Goal: Information Seeking & Learning: Learn about a topic

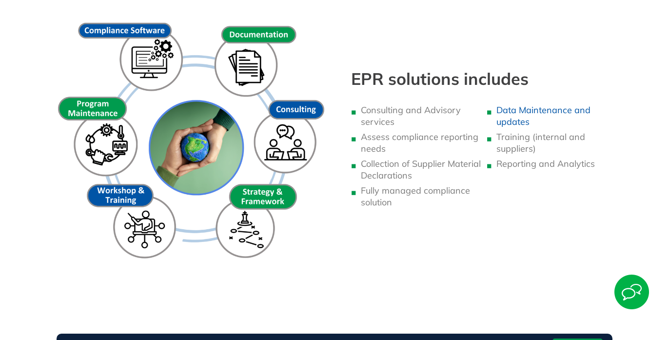
scroll to position [695, 0]
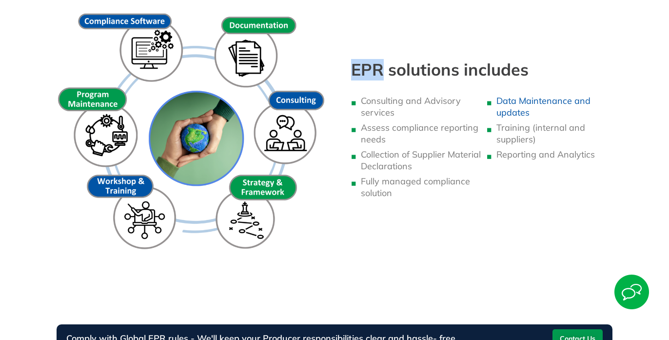
click at [358, 70] on h3 "EPR solutions includes" at bounding box center [486, 69] width 271 height 21
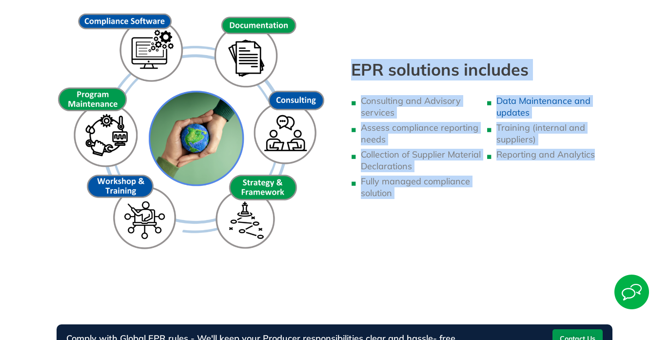
drag, startPoint x: 352, startPoint y: 69, endPoint x: 540, endPoint y: 160, distance: 208.7
click at [540, 160] on div "EPR solutions includes Consulting and Advisory services Assess compliance repor…" at bounding box center [486, 133] width 281 height 304
copy div "EPR solutions includes Consulting and Advisory services Assess compliance repor…"
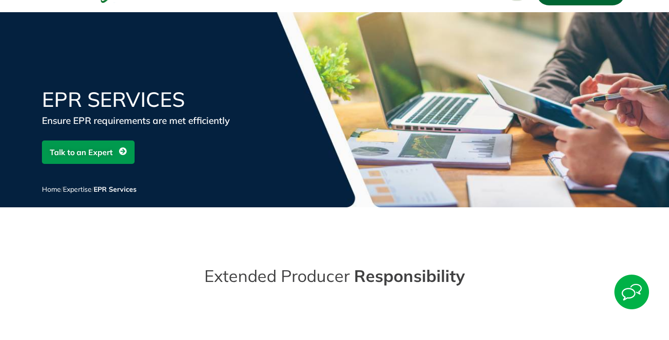
scroll to position [0, 0]
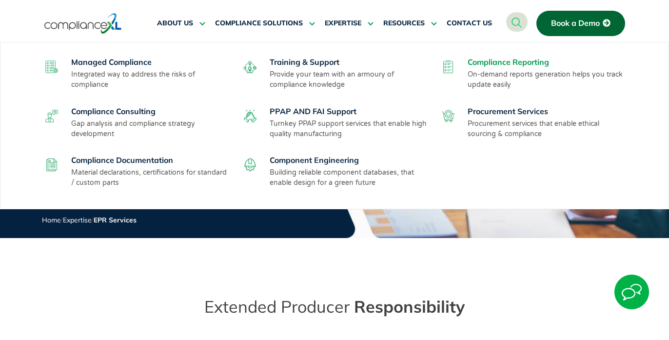
click at [487, 63] on link "Compliance Reporting" at bounding box center [508, 62] width 81 height 10
